Goal: Task Accomplishment & Management: Use online tool/utility

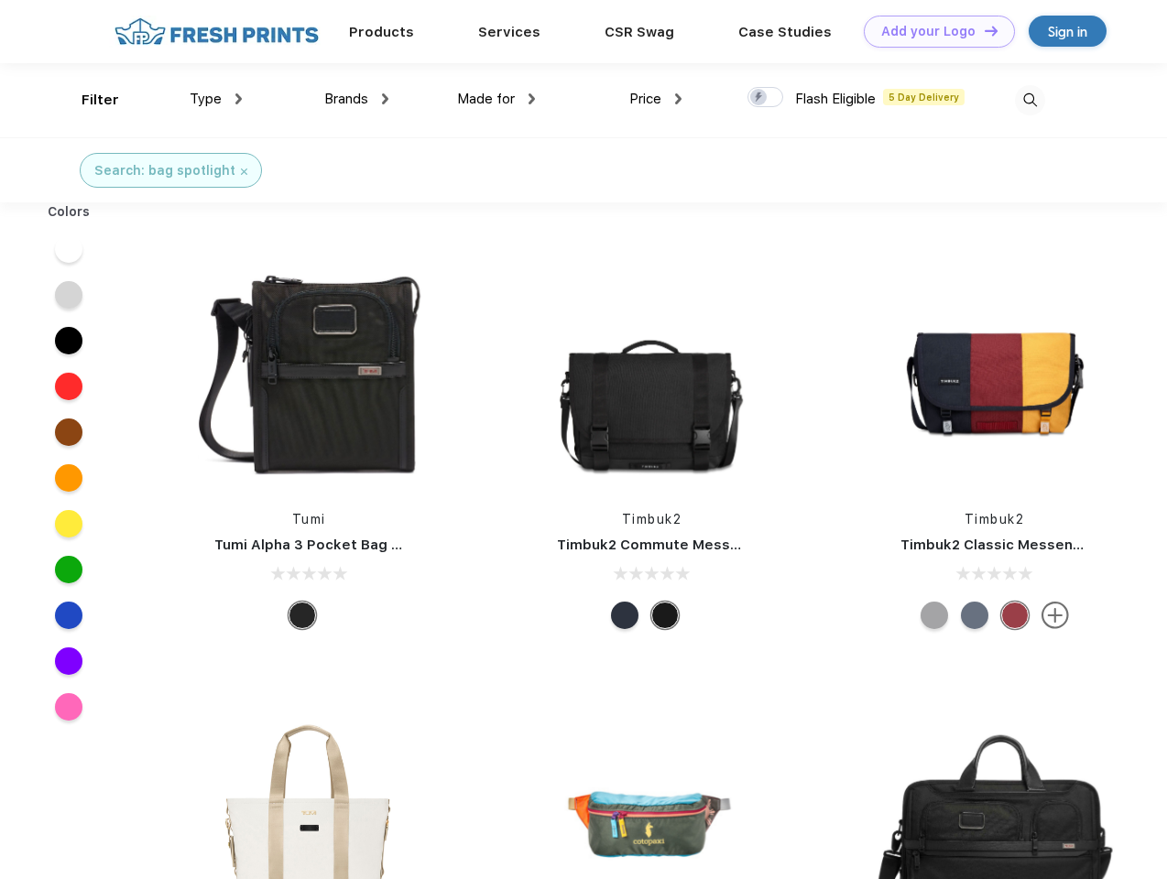
scroll to position [1, 0]
click at [932, 31] on link "Add your Logo Design Tool" at bounding box center [939, 32] width 151 height 32
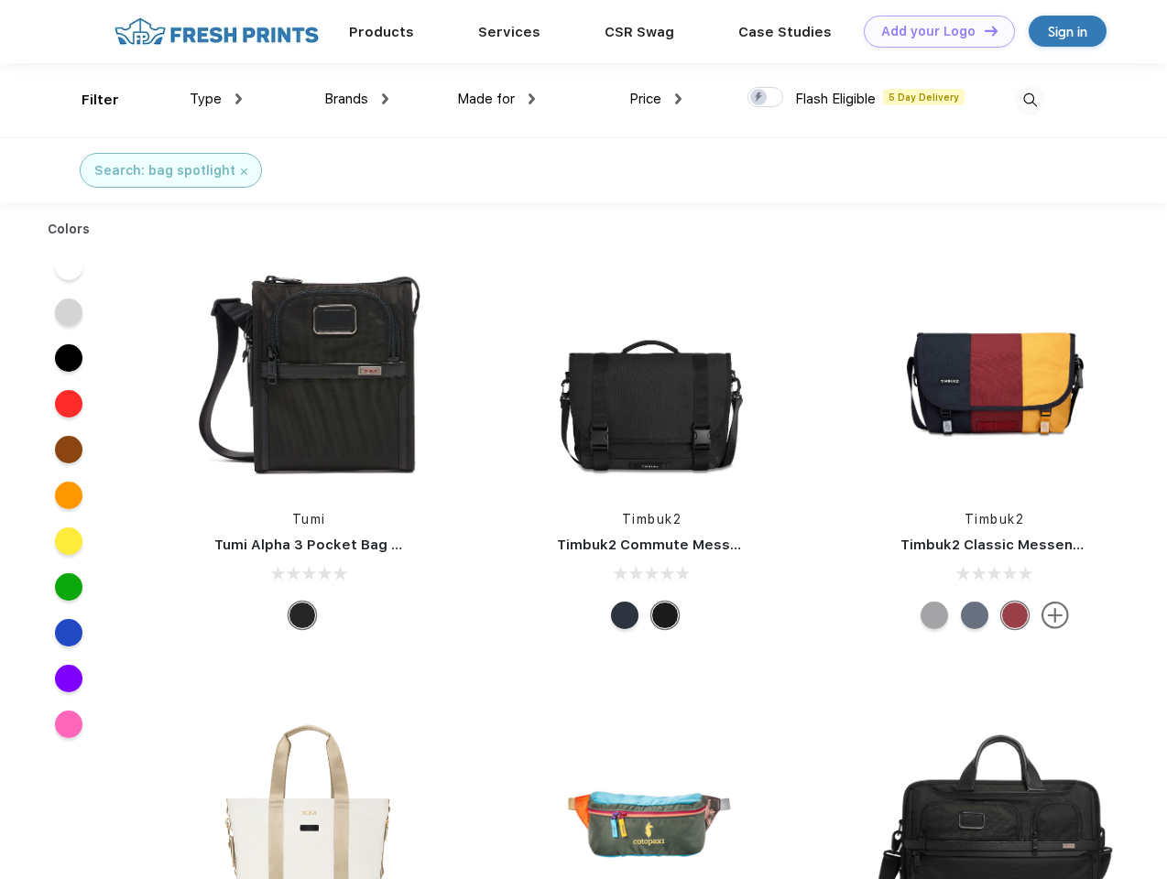
click at [0, 0] on div "Design Tool" at bounding box center [0, 0] width 0 height 0
click at [983, 30] on link "Add your Logo Design Tool" at bounding box center [939, 32] width 151 height 32
click at [88, 100] on div "Filter" at bounding box center [101, 100] width 38 height 21
click at [216, 99] on span "Type" at bounding box center [206, 99] width 32 height 16
click at [356, 99] on span "Brands" at bounding box center [346, 99] width 44 height 16
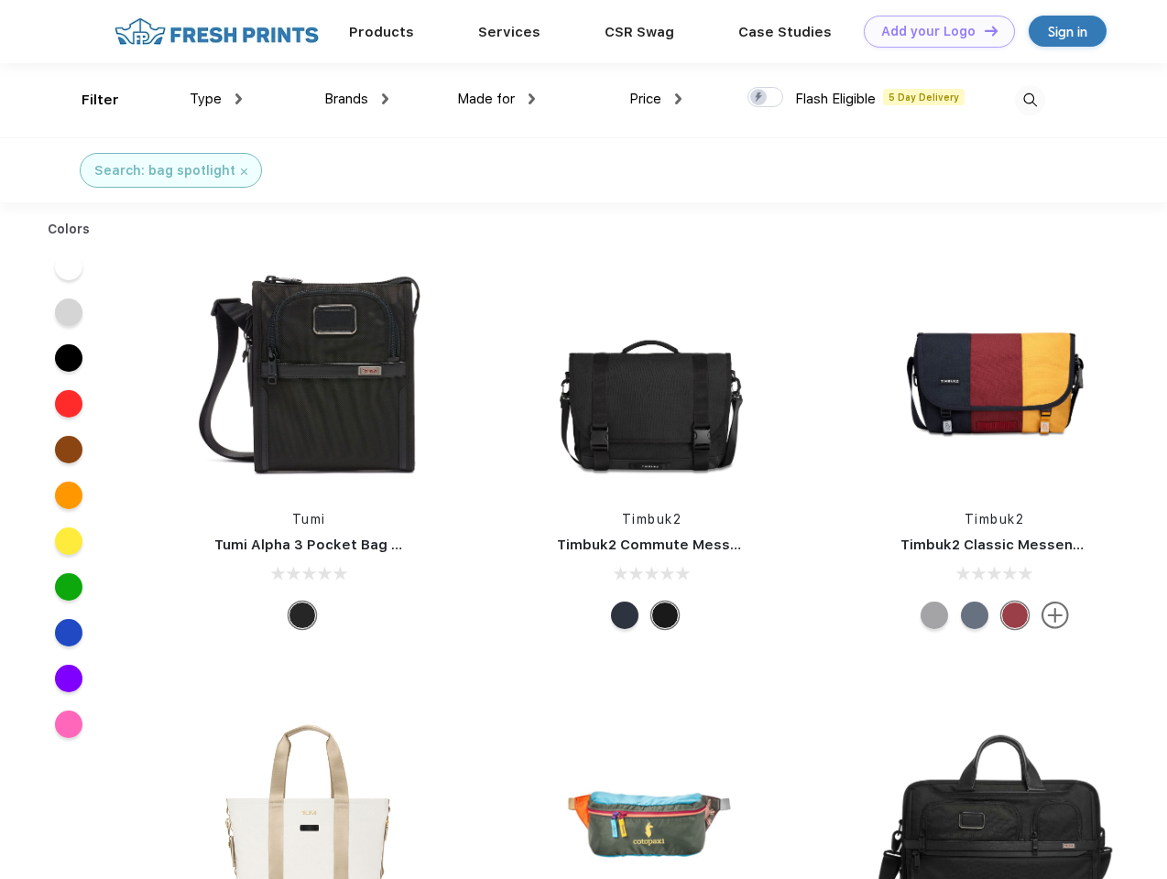
click at [496, 99] on span "Made for" at bounding box center [486, 99] width 58 height 16
click at [656, 99] on span "Price" at bounding box center [645, 99] width 32 height 16
click at [766, 98] on div at bounding box center [765, 97] width 36 height 20
click at [759, 98] on input "checkbox" at bounding box center [753, 92] width 12 height 12
click at [1029, 100] on img at bounding box center [1030, 100] width 30 height 30
